Goal: Task Accomplishment & Management: Manage account settings

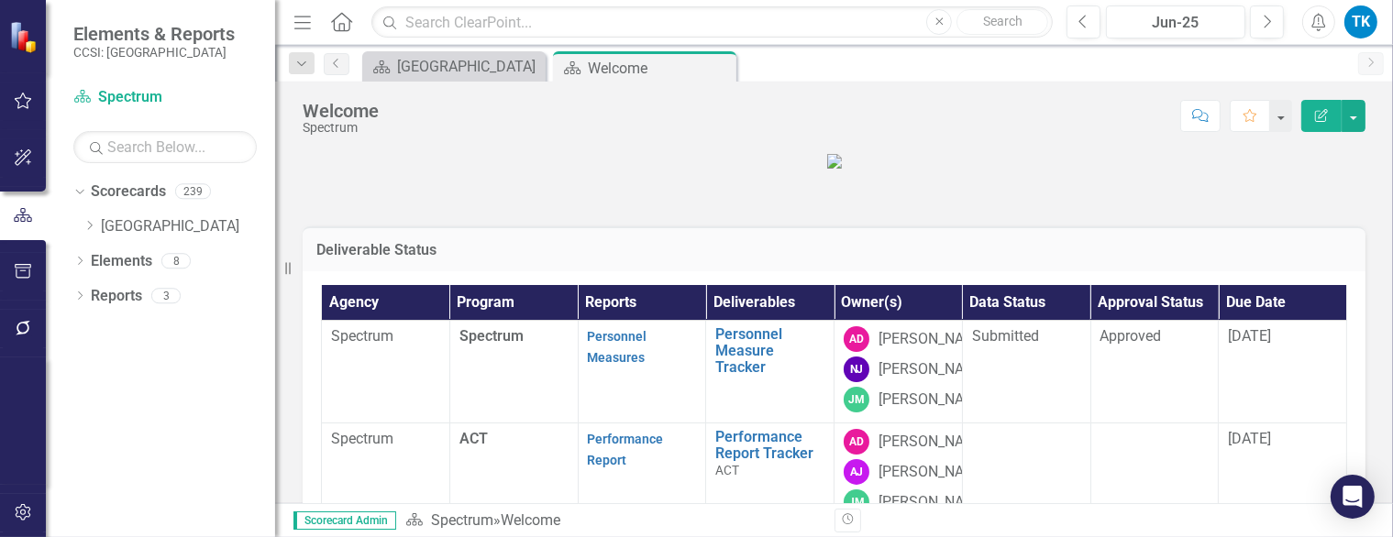
scroll to position [459, 0]
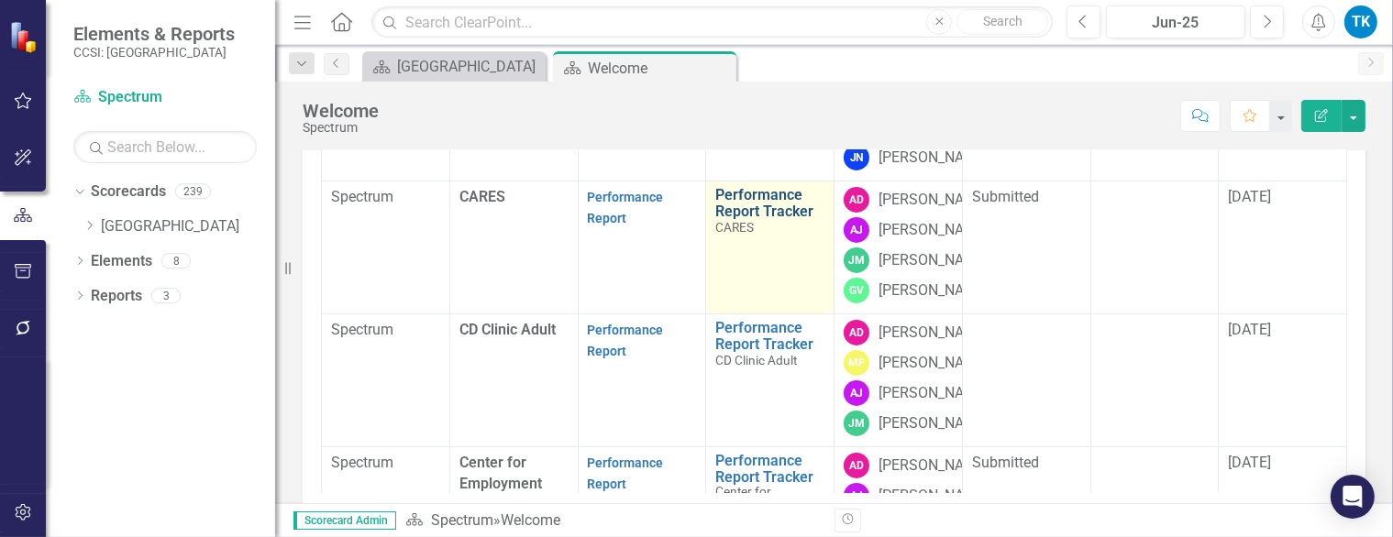
click at [766, 219] on link "Performance Report Tracker" at bounding box center [769, 203] width 109 height 32
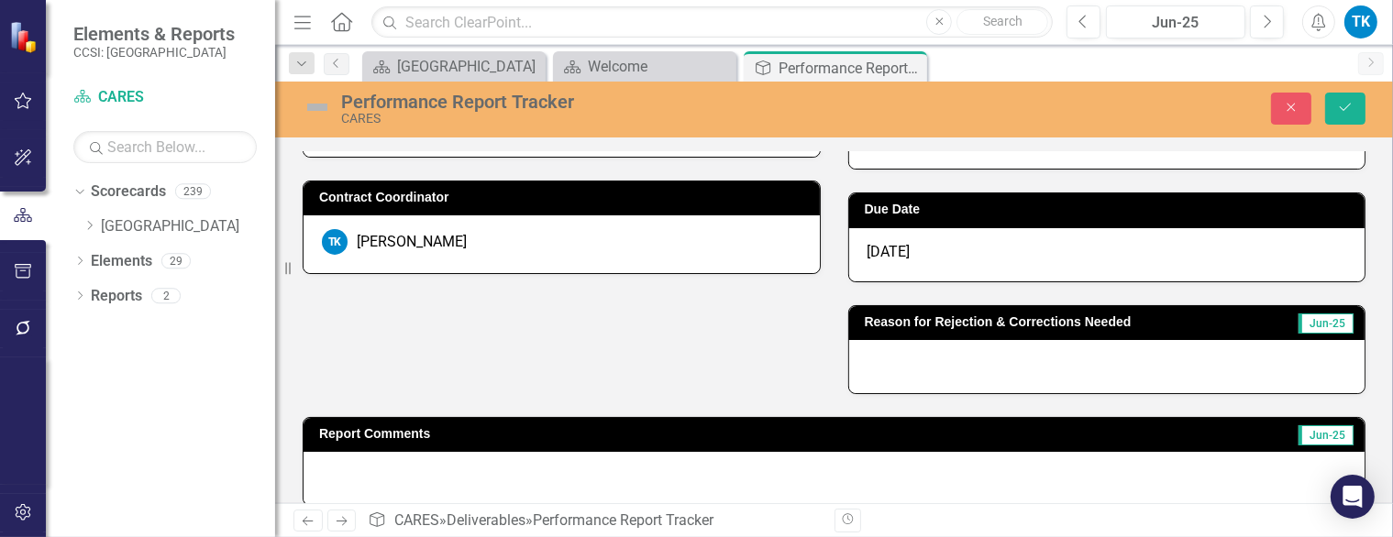
scroll to position [367, 0]
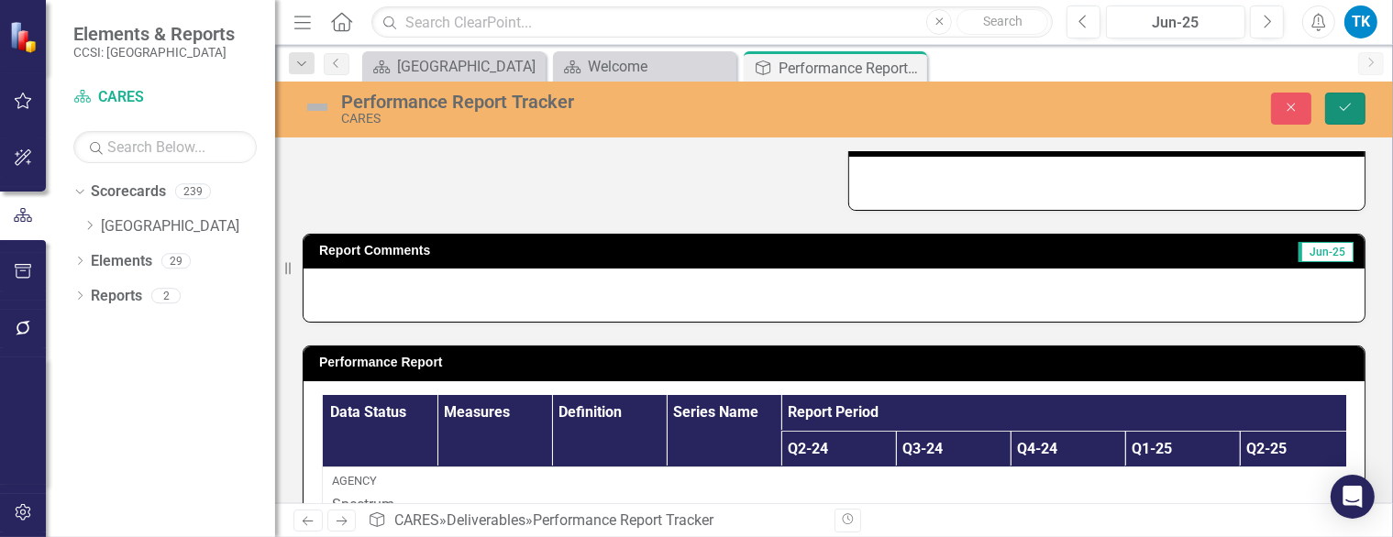
click at [1343, 105] on icon "Save" at bounding box center [1345, 107] width 17 height 13
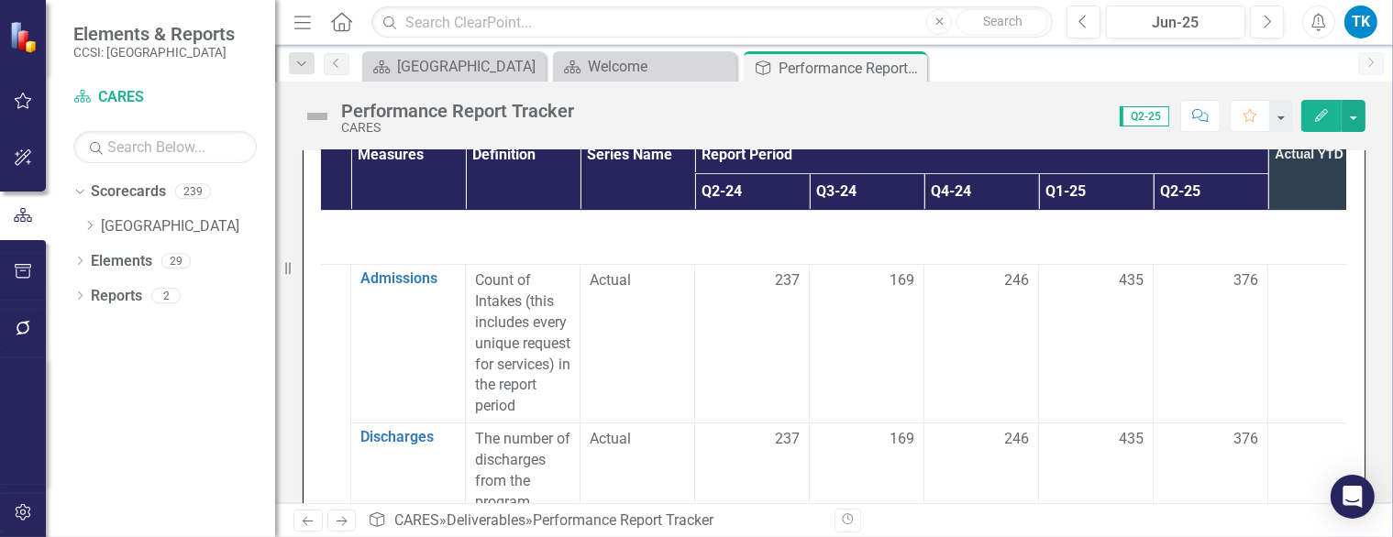
scroll to position [714, 0]
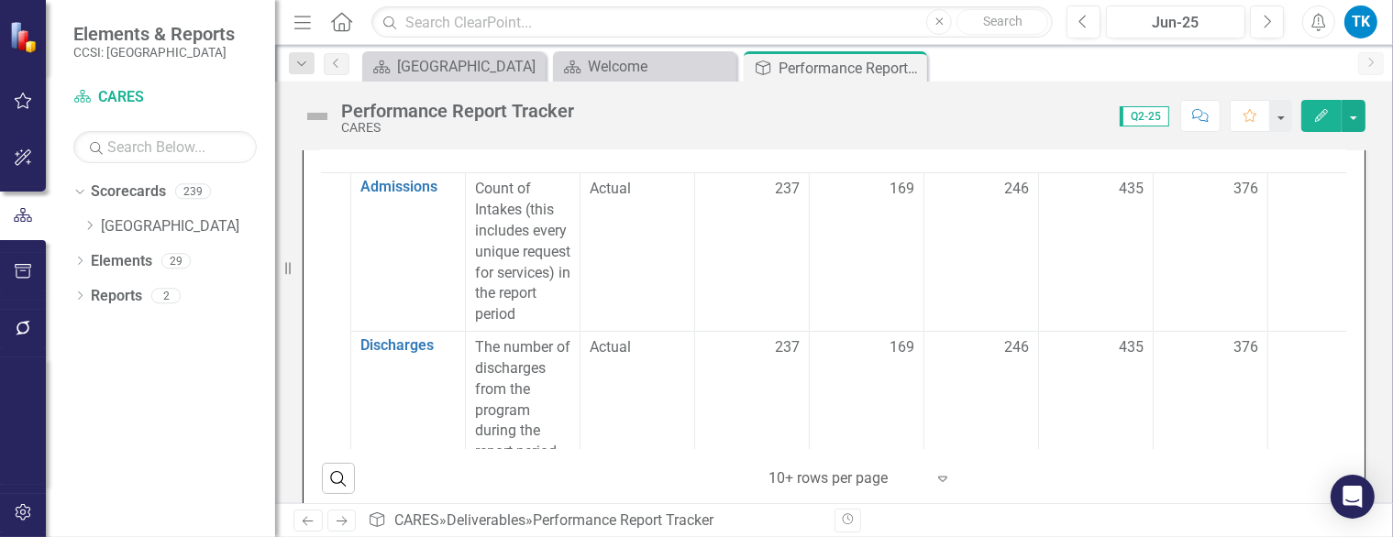
click at [1300, 296] on td "811" at bounding box center [1325, 252] width 115 height 159
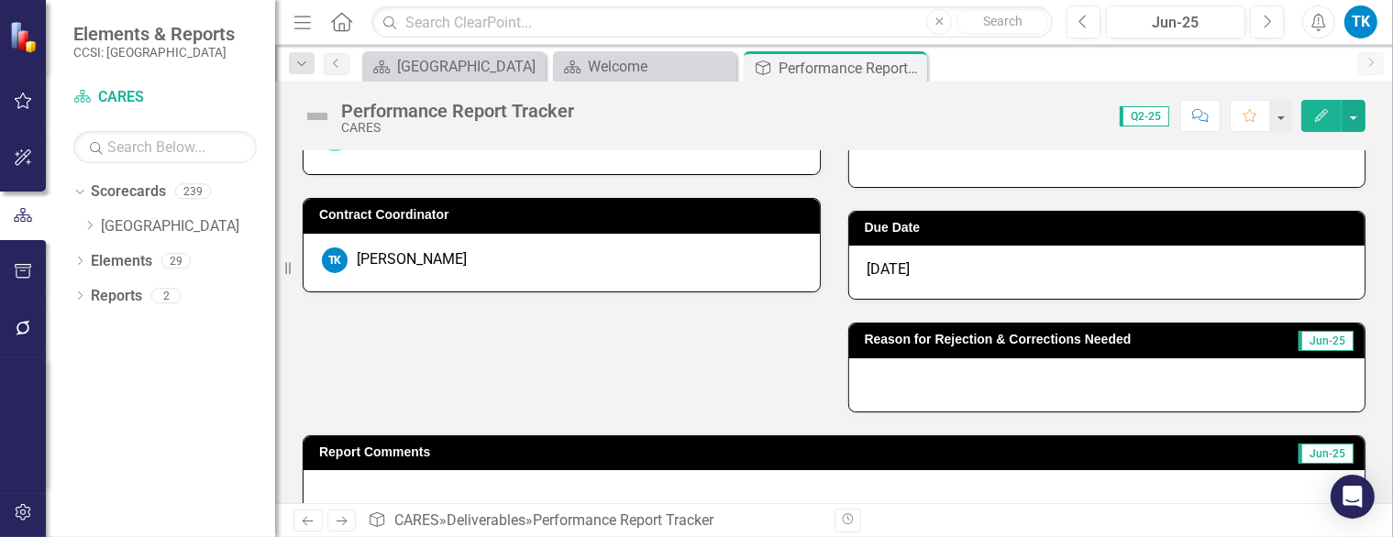
scroll to position [0, 0]
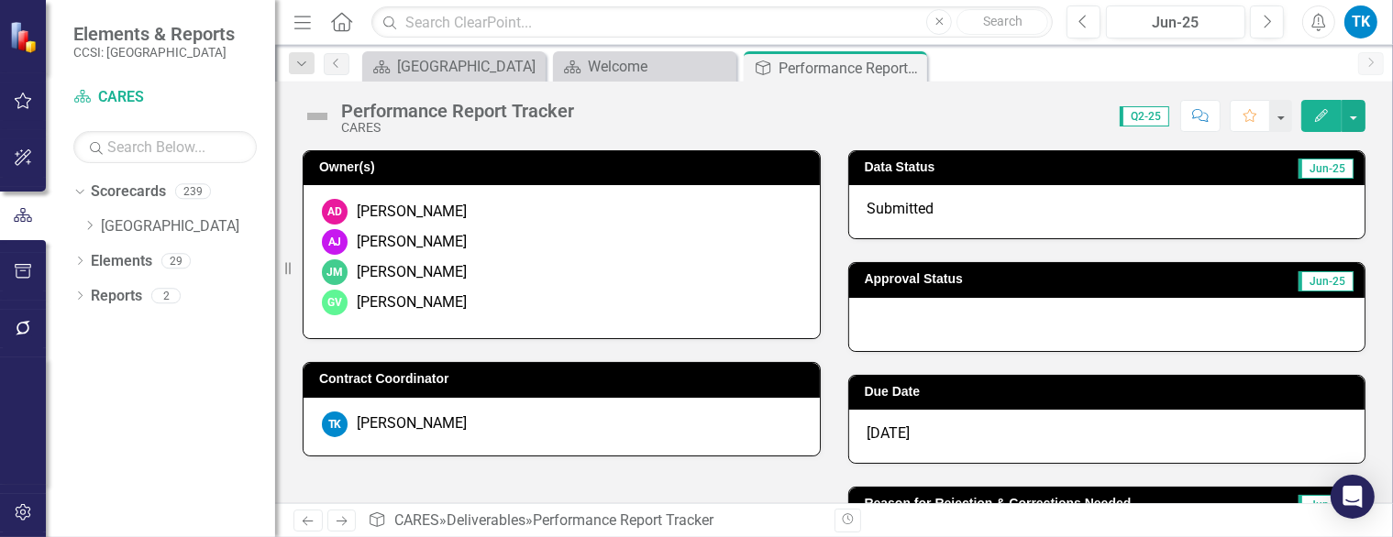
click at [887, 326] on div at bounding box center [1107, 324] width 516 height 53
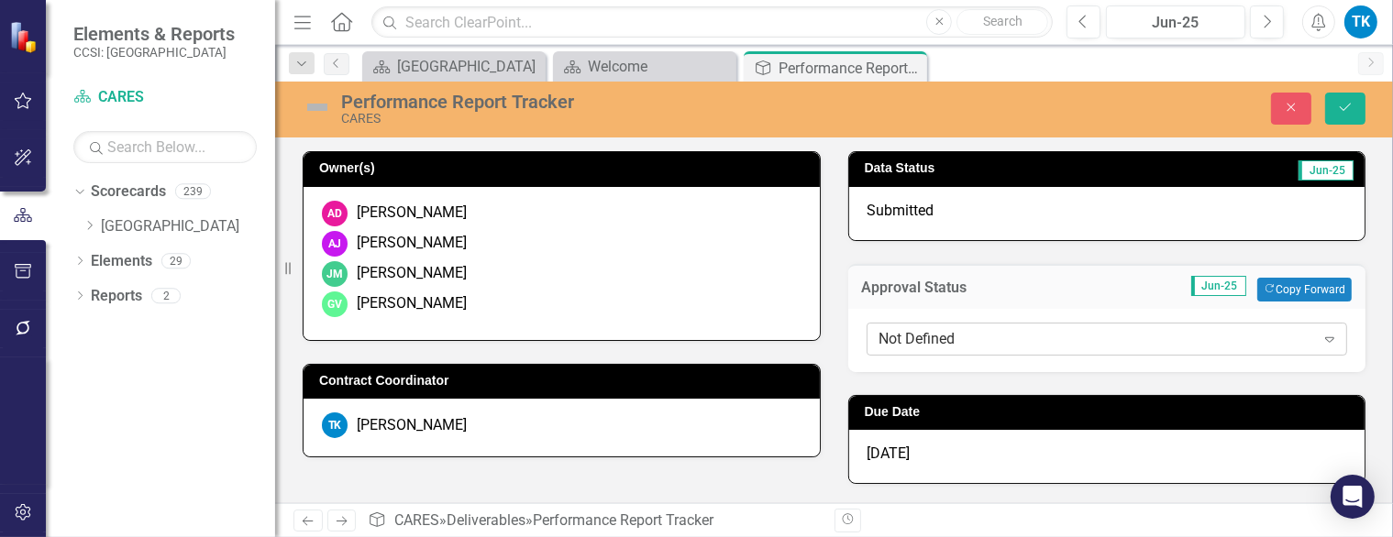
click at [887, 336] on div "Not Defined" at bounding box center [1097, 338] width 436 height 21
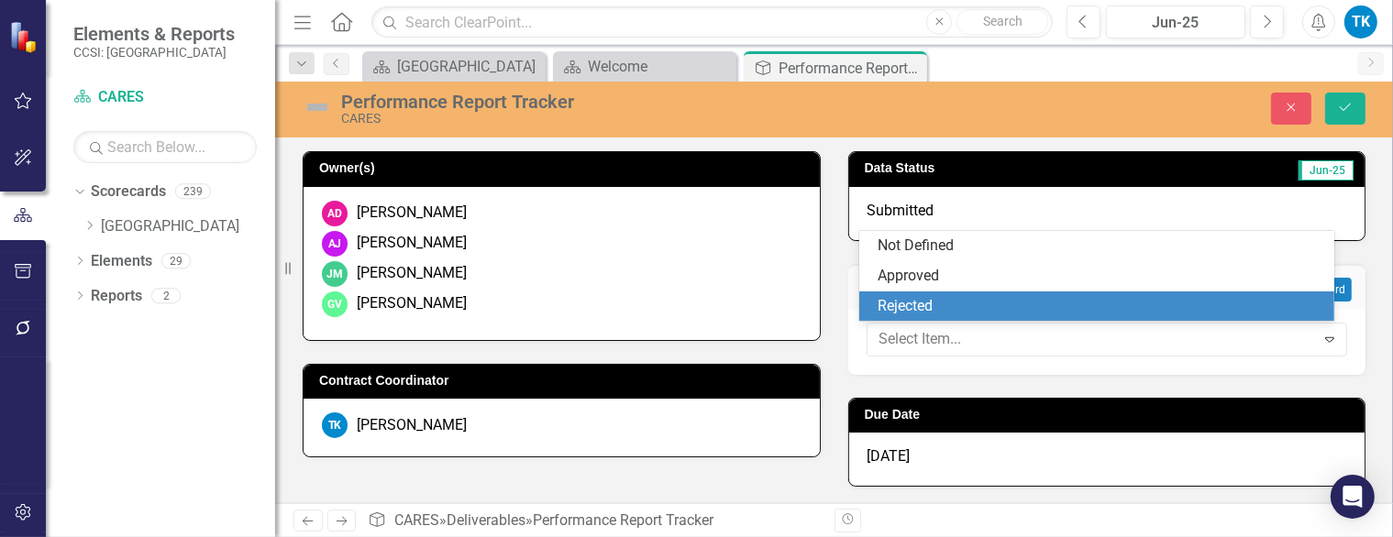
click at [902, 302] on div "Rejected" at bounding box center [1100, 306] width 445 height 21
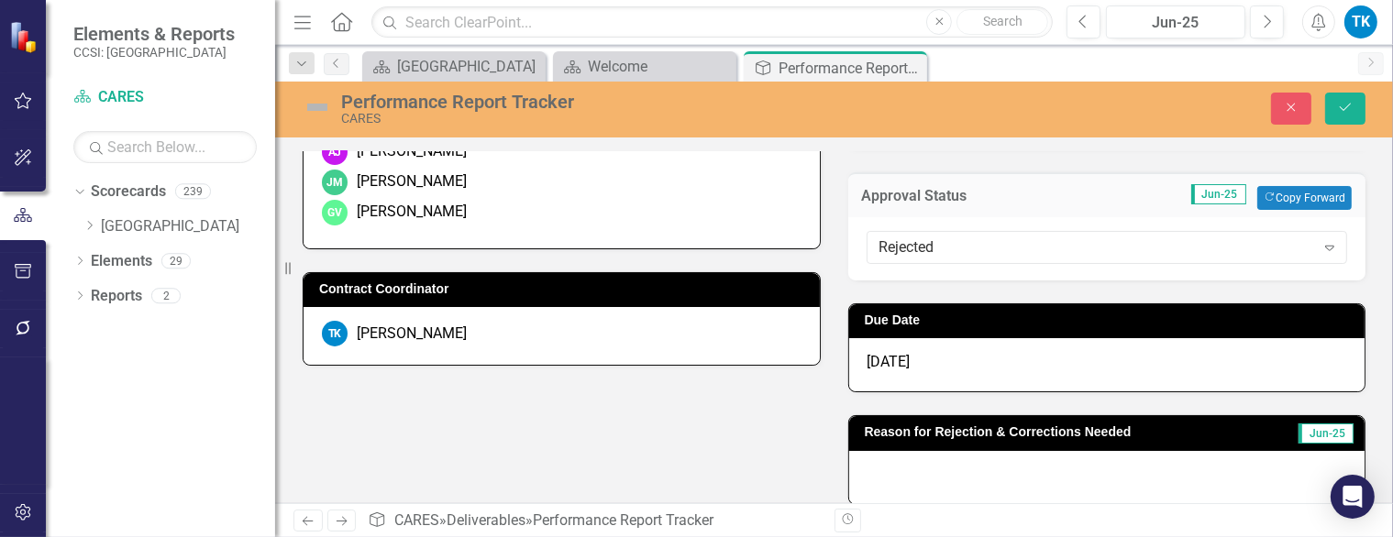
scroll to position [183, 0]
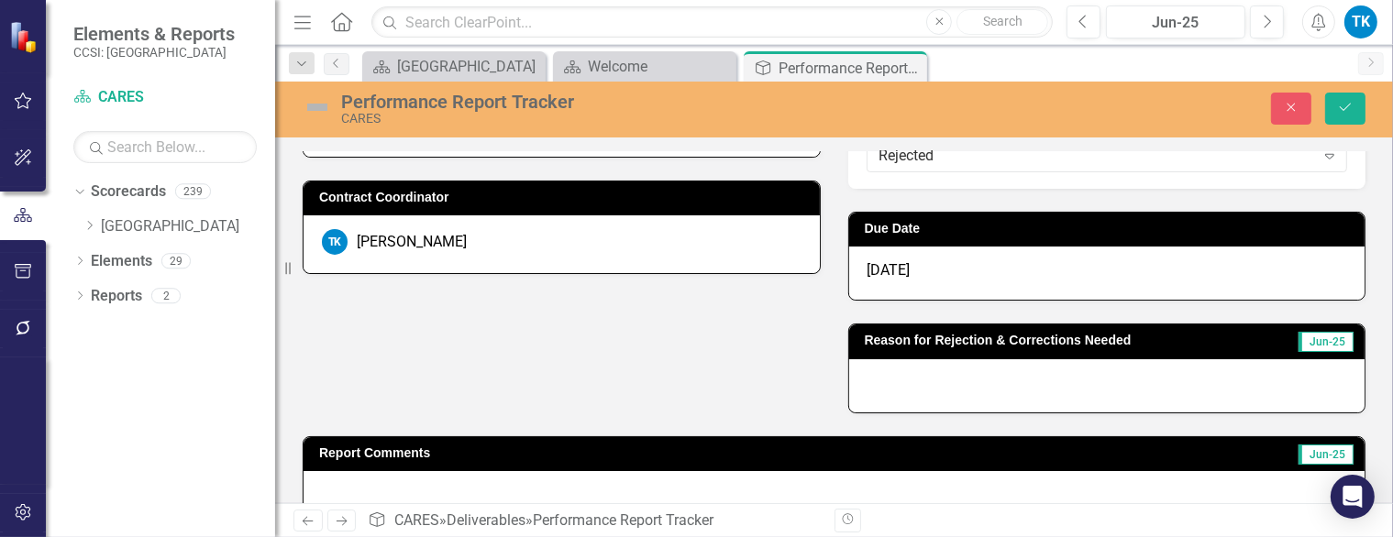
click at [915, 392] on div at bounding box center [1107, 385] width 516 height 53
click at [915, 391] on div at bounding box center [1107, 385] width 516 height 53
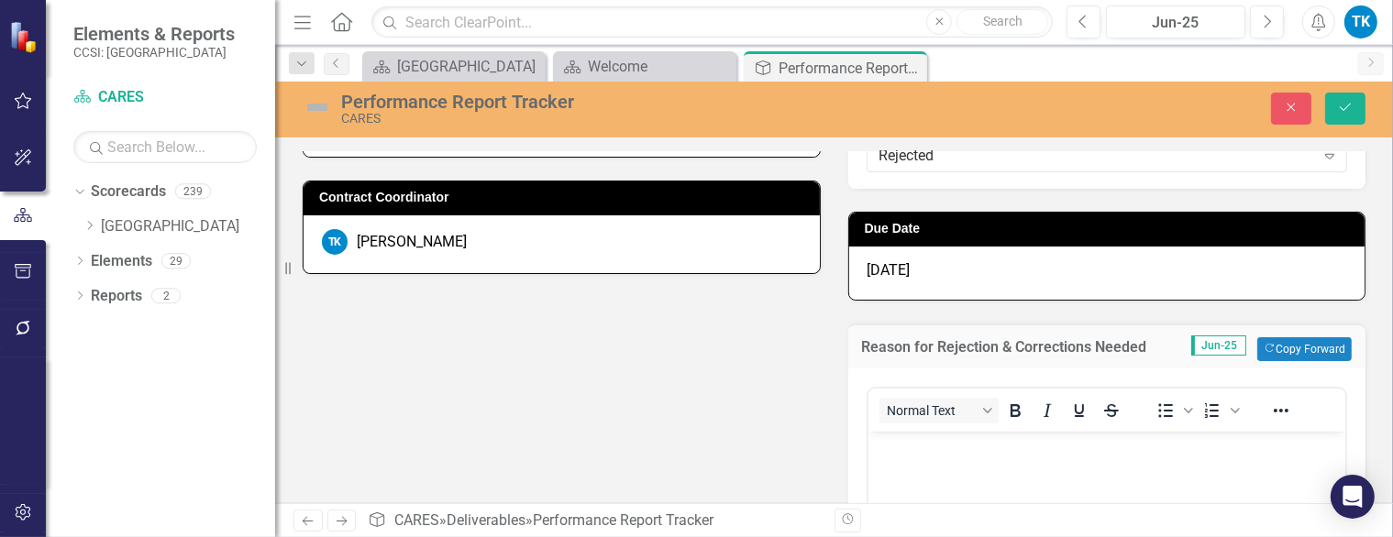
scroll to position [0, 0]
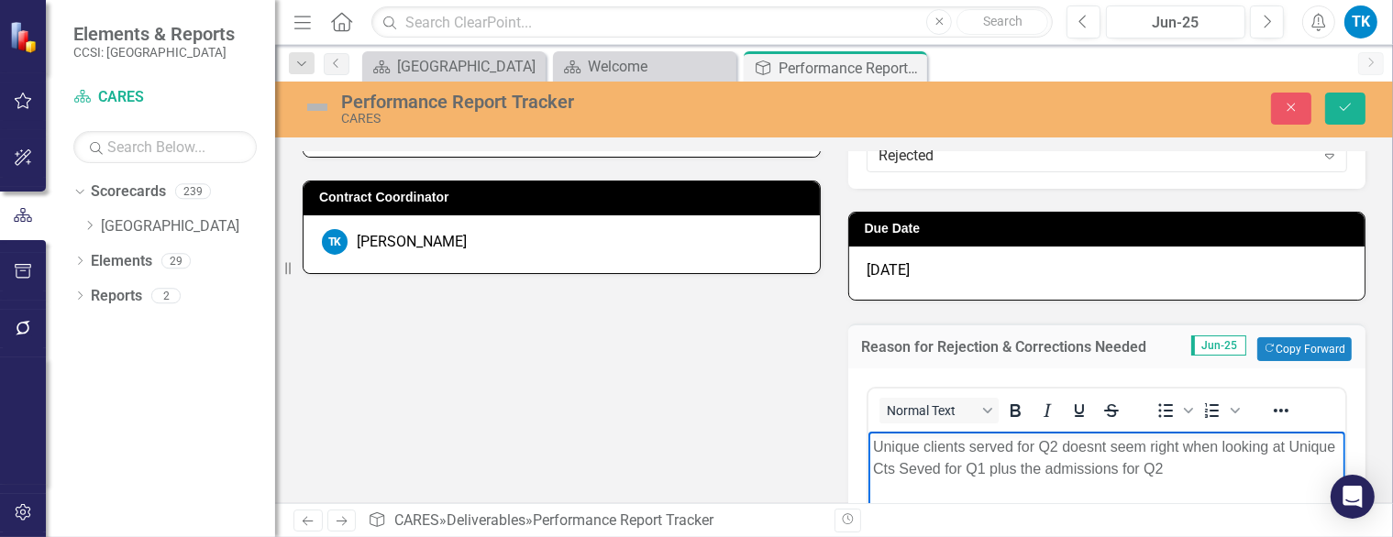
drag, startPoint x: 1081, startPoint y: 443, endPoint x: 1098, endPoint y: 451, distance: 18.5
click at [1217, 466] on p "Unique clients served for Q2 doesn't seem right when looking at Unique Cts Seve…" at bounding box center [1106, 459] width 469 height 44
drag, startPoint x: 1291, startPoint y: 467, endPoint x: 1297, endPoint y: 499, distance: 32.6
click at [1297, 499] on p "Unique clients served for Q2 doesn't seem right when looking at Unique Cts Seve…" at bounding box center [1106, 470] width 469 height 66
click at [971, 492] on p "Unique clients served for Q2 doesn't seem right when looking at Unique Cts Seve…" at bounding box center [1106, 470] width 469 height 66
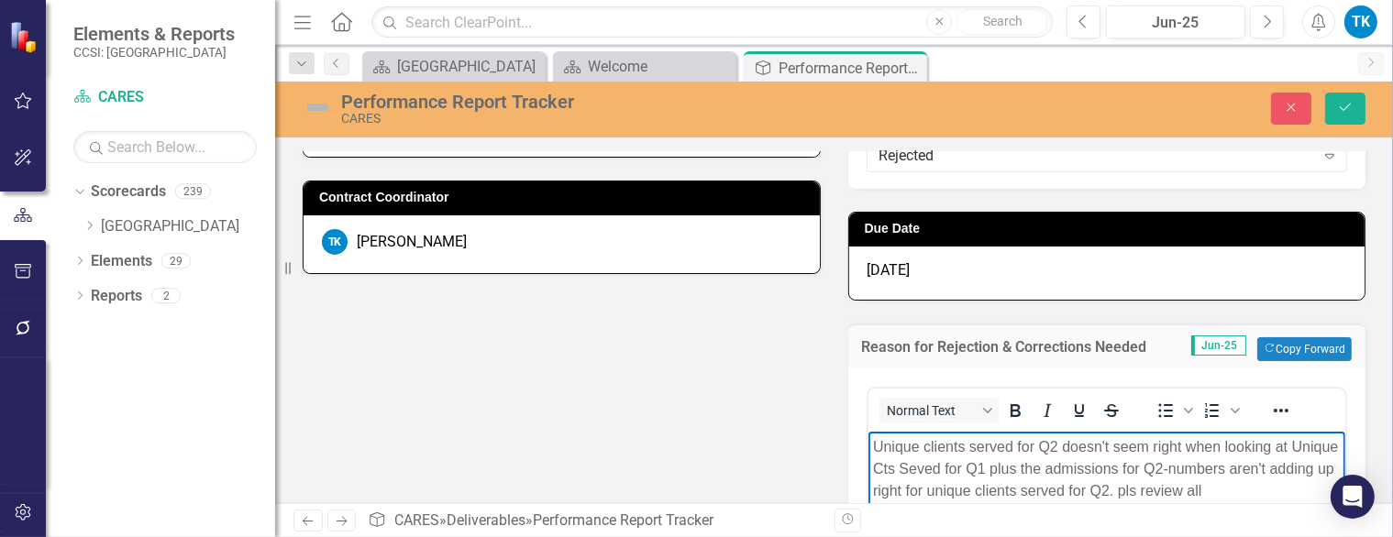
scroll to position [275, 0]
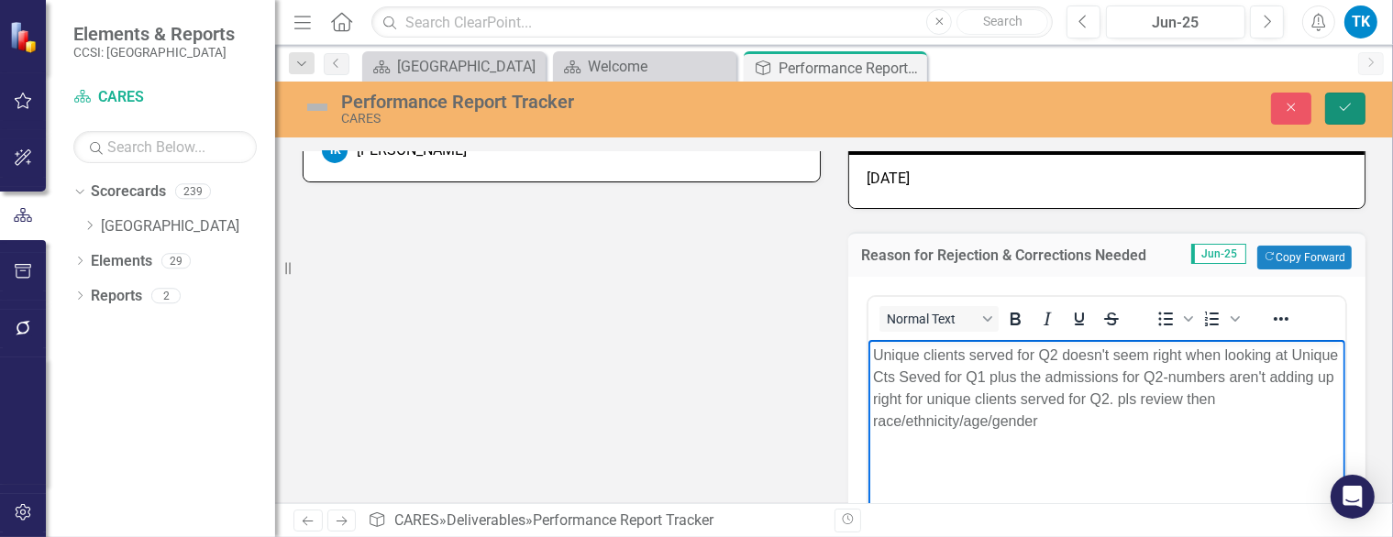
drag, startPoint x: 1340, startPoint y: 109, endPoint x: 1262, endPoint y: 206, distance: 124.6
click at [1340, 109] on icon "Save" at bounding box center [1345, 107] width 17 height 13
